Goal: Communication & Community: Answer question/provide support

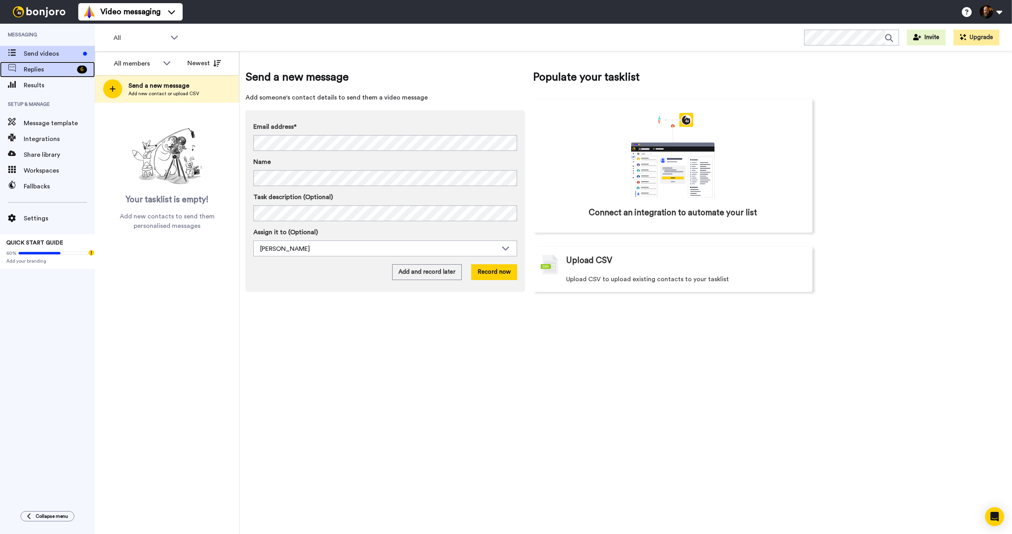
click at [32, 70] on span "Replies" at bounding box center [49, 69] width 50 height 9
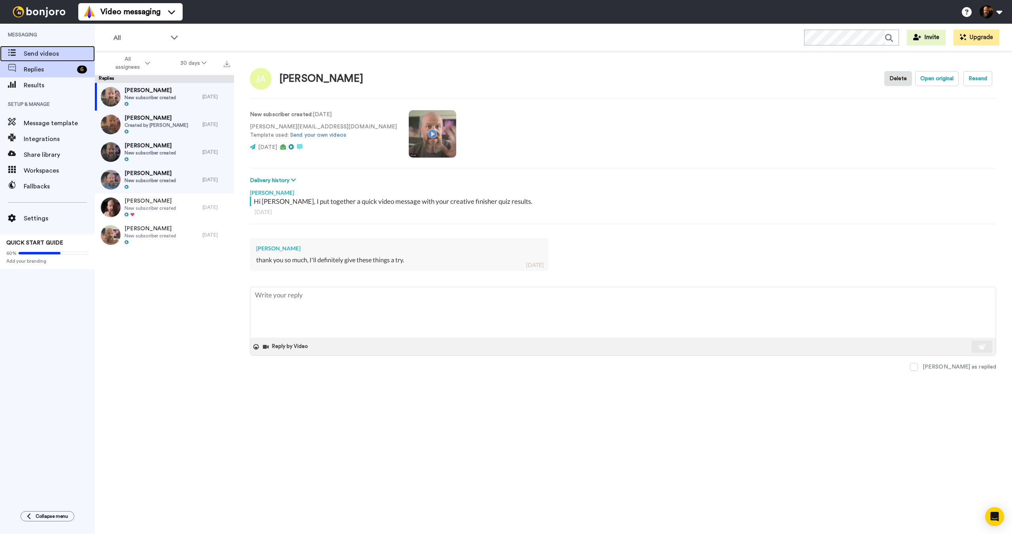
click at [49, 51] on span "Send videos" at bounding box center [59, 53] width 71 height 9
